Goal: Task Accomplishment & Management: Complete application form

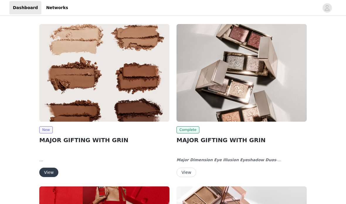
click at [54, 166] on div "New MAJOR GIFTING WITH GRIN PLEASE NOTE THIS IS CONFIDENTIAL AND UNDER EMBARGO …" at bounding box center [104, 151] width 130 height 51
click at [138, 112] on img at bounding box center [104, 73] width 130 height 98
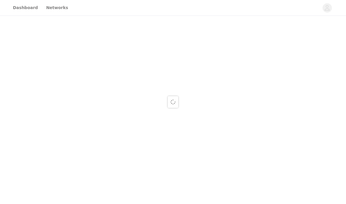
click at [46, 166] on div at bounding box center [173, 102] width 346 height 204
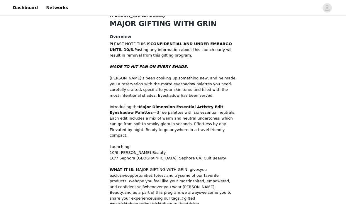
scroll to position [183, 0]
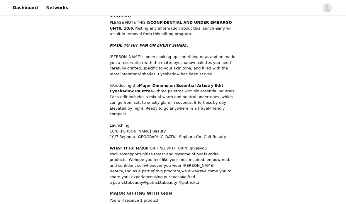
click at [230, 128] on p "10/6 [PERSON_NAME] Beauty 10/7 Sephora [GEOGRAPHIC_DATA], Sephora CA, Cult Beau…" at bounding box center [173, 133] width 127 height 11
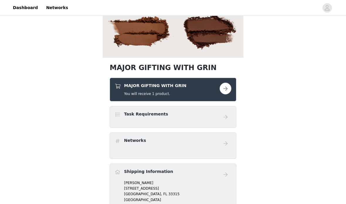
click at [222, 83] on button "button" at bounding box center [226, 89] width 12 height 12
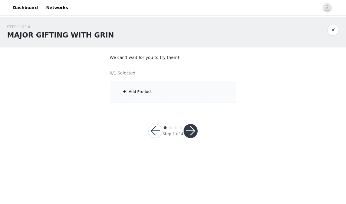
click at [199, 91] on div "Add Product" at bounding box center [173, 92] width 127 height 22
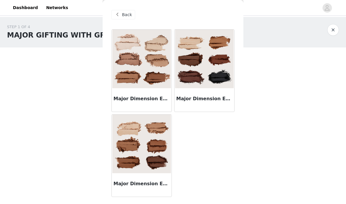
click at [141, 50] on img at bounding box center [141, 59] width 59 height 59
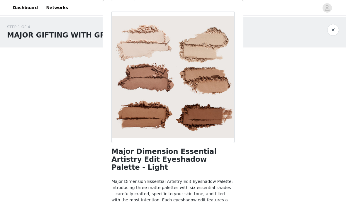
scroll to position [13, 0]
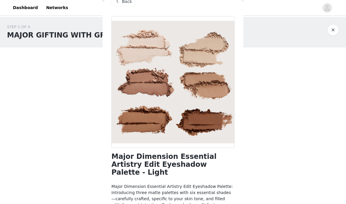
click at [124, 4] on span "Back" at bounding box center [127, 2] width 10 height 6
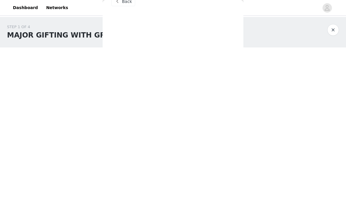
scroll to position [0, 0]
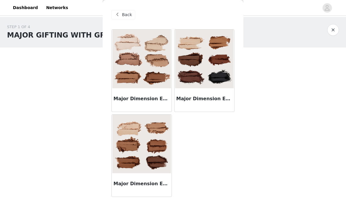
click at [161, 169] on img at bounding box center [141, 144] width 59 height 59
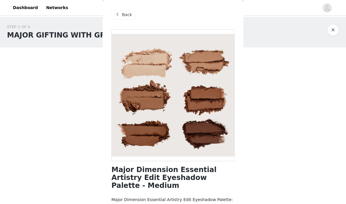
click at [128, 14] on span "Back" at bounding box center [127, 15] width 10 height 6
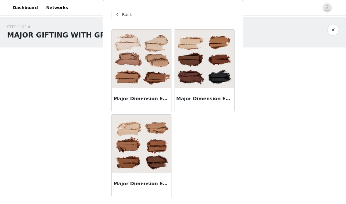
click at [155, 163] on img at bounding box center [141, 144] width 59 height 59
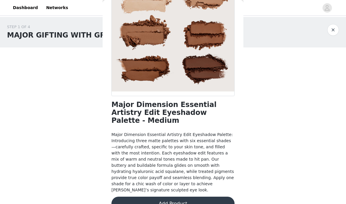
scroll to position [65, 0]
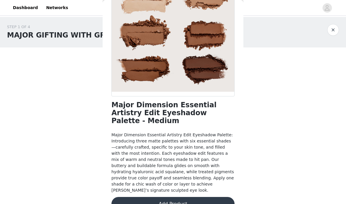
click at [209, 197] on button "Add Product" at bounding box center [172, 204] width 123 height 14
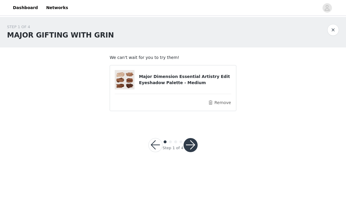
click at [192, 146] on button "button" at bounding box center [191, 145] width 14 height 14
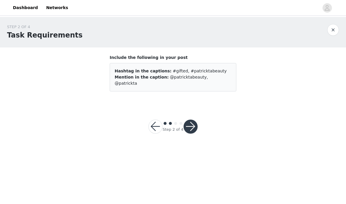
click at [194, 120] on button "button" at bounding box center [191, 127] width 14 height 14
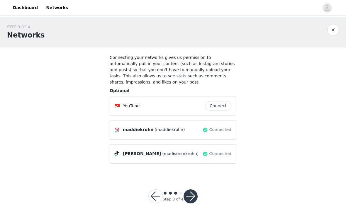
click at [192, 194] on button "button" at bounding box center [191, 197] width 14 height 14
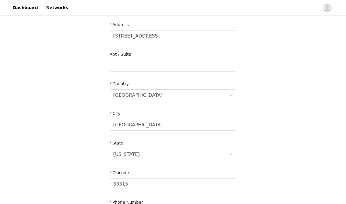
scroll to position [172, 0]
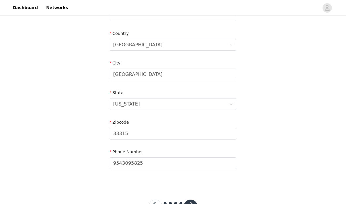
click at [191, 204] on button "button" at bounding box center [191, 207] width 14 height 14
click at [192, 204] on button "button" at bounding box center [191, 207] width 14 height 14
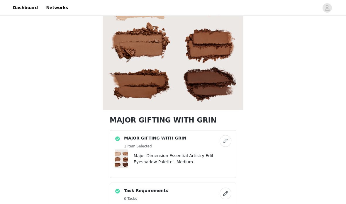
scroll to position [58, 0]
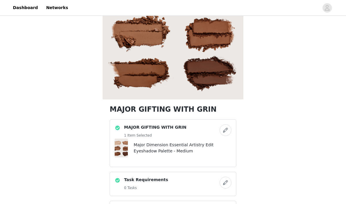
click at [188, 150] on h4 "Major Dimension Essential Artistry Edit Eyeshadow Palette - Medium" at bounding box center [183, 148] width 98 height 12
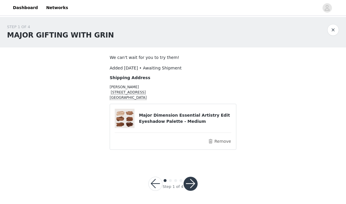
click at [155, 181] on button "button" at bounding box center [155, 184] width 14 height 14
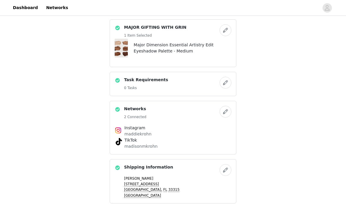
scroll to position [155, 0]
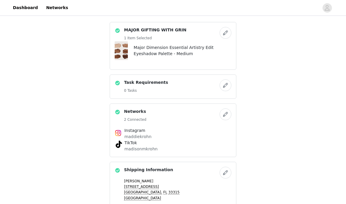
click at [224, 37] on button "button" at bounding box center [226, 33] width 12 height 12
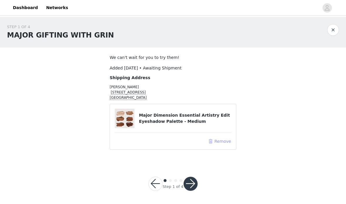
click at [219, 142] on button "Remove" at bounding box center [219, 141] width 23 height 7
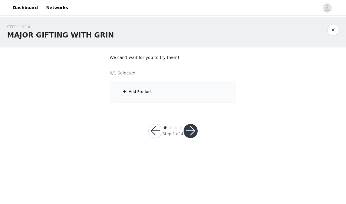
click at [201, 92] on div "Add Product" at bounding box center [173, 92] width 127 height 22
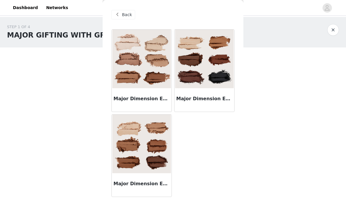
click at [224, 99] on h3 "Major Dimension Essential Artistry Edit Eyeshadow Palette - Deep" at bounding box center [204, 98] width 56 height 7
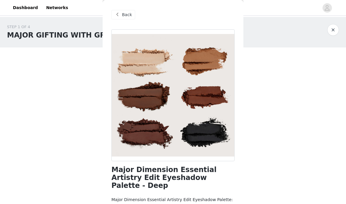
click at [128, 13] on span "Back" at bounding box center [127, 15] width 10 height 6
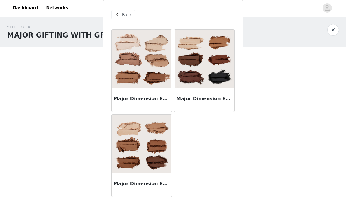
click at [161, 130] on img at bounding box center [141, 144] width 59 height 59
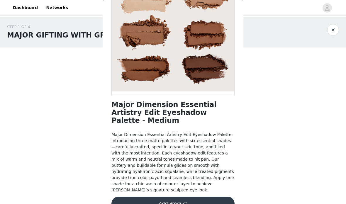
scroll to position [65, 0]
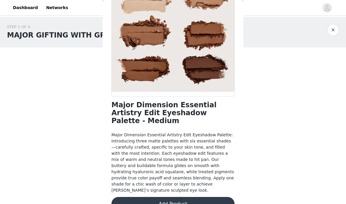
click at [187, 197] on button "Add Product" at bounding box center [172, 204] width 123 height 14
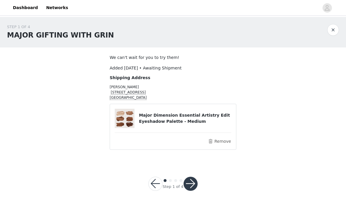
click at [193, 185] on button "button" at bounding box center [191, 184] width 14 height 14
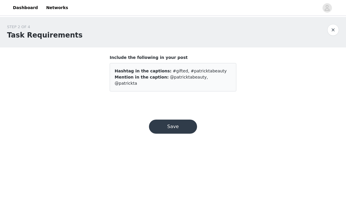
click at [186, 124] on button "Save" at bounding box center [173, 127] width 48 height 14
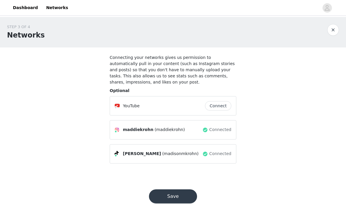
click at [181, 190] on button "Save" at bounding box center [173, 197] width 48 height 14
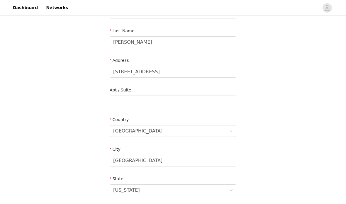
scroll to position [172, 0]
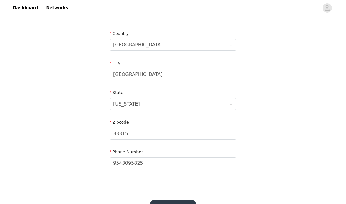
click at [181, 204] on button "Save" at bounding box center [173, 207] width 48 height 14
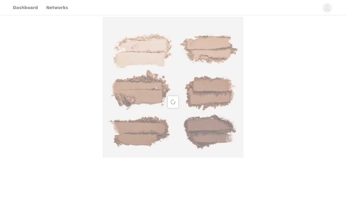
click at [175, 179] on div at bounding box center [173, 102] width 346 height 204
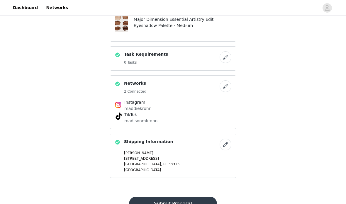
click at [187, 202] on button "Submit Proposal" at bounding box center [173, 204] width 88 height 14
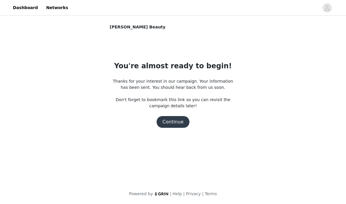
click at [172, 124] on button "Continue" at bounding box center [173, 122] width 33 height 12
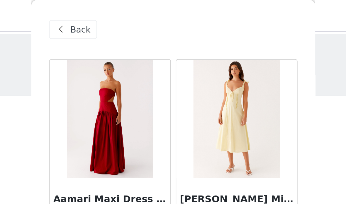
scroll to position [3188, 0]
